Goal: Information Seeking & Learning: Learn about a topic

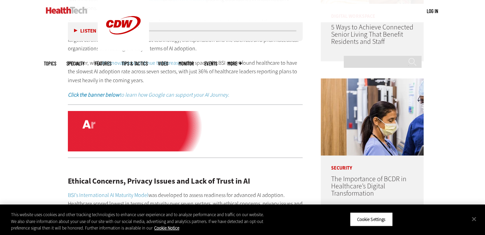
scroll to position [412, 0]
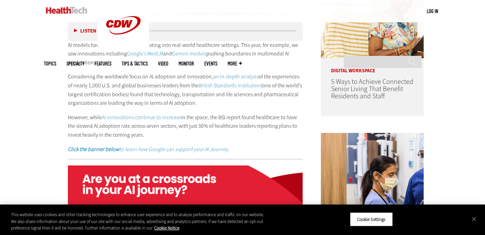
click at [223, 76] on link "an in-depth analysis" at bounding box center [235, 76] width 45 height 7
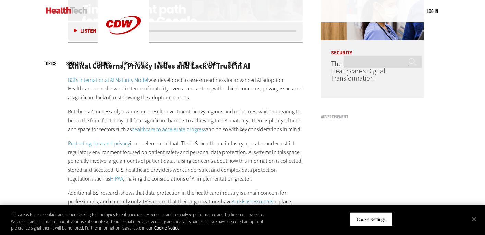
scroll to position [584, 0]
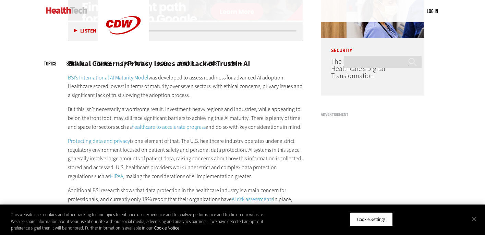
click at [103, 140] on link "Protecting data and privacy" at bounding box center [99, 140] width 62 height 7
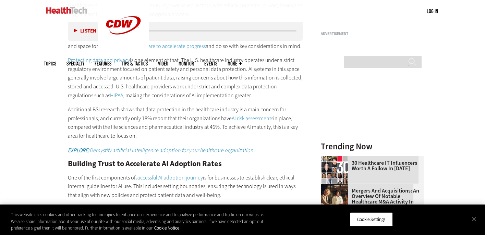
scroll to position [670, 0]
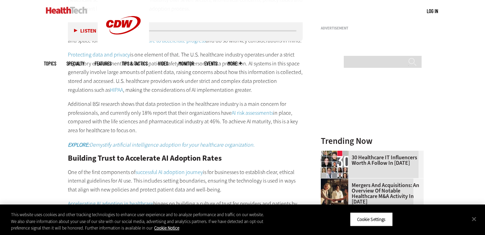
click at [242, 113] on link "AI risk assessments" at bounding box center [252, 112] width 41 height 7
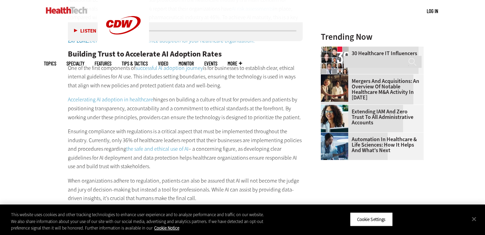
scroll to position [775, 0]
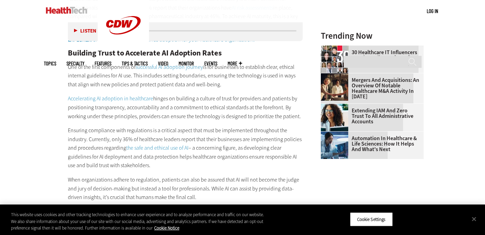
click at [139, 148] on link "the safe and ethical use of AI" at bounding box center [157, 147] width 62 height 7
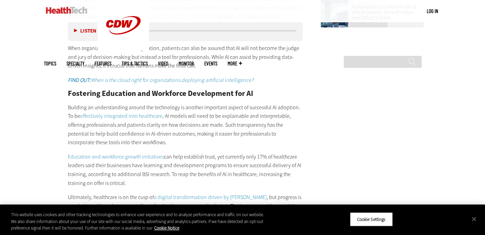
scroll to position [909, 0]
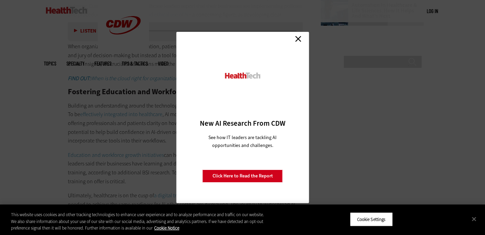
click at [298, 38] on link "Close" at bounding box center [298, 39] width 10 height 10
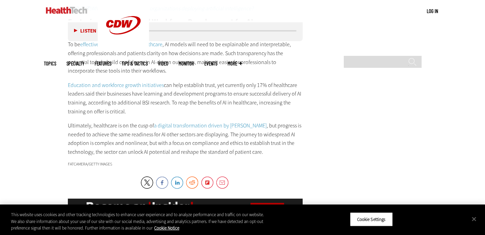
scroll to position [988, 0]
